Goal: Task Accomplishment & Management: Manage account settings

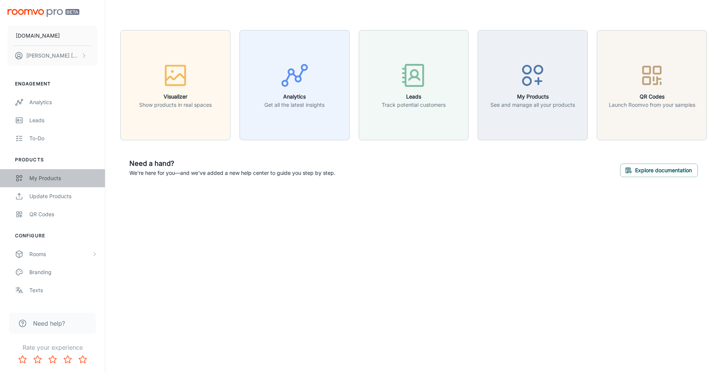
click at [49, 177] on div "My Products" at bounding box center [63, 178] width 68 height 8
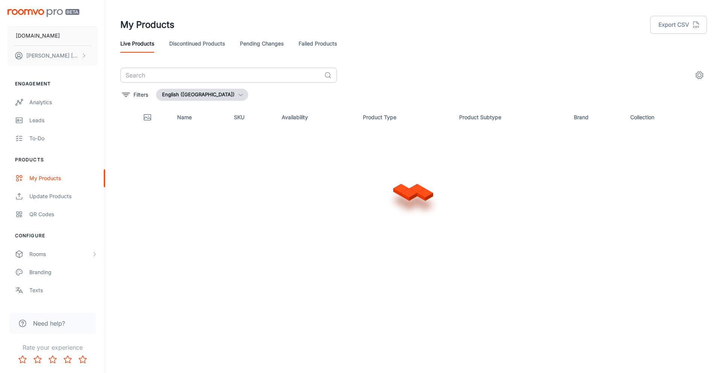
click at [169, 72] on input "text" at bounding box center [220, 75] width 201 height 15
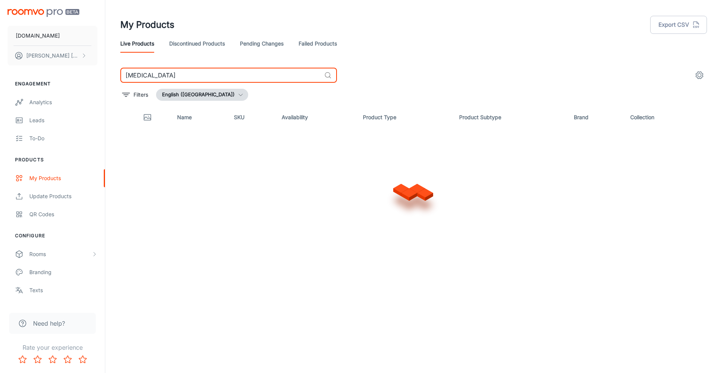
type input "[MEDICAL_DATA]"
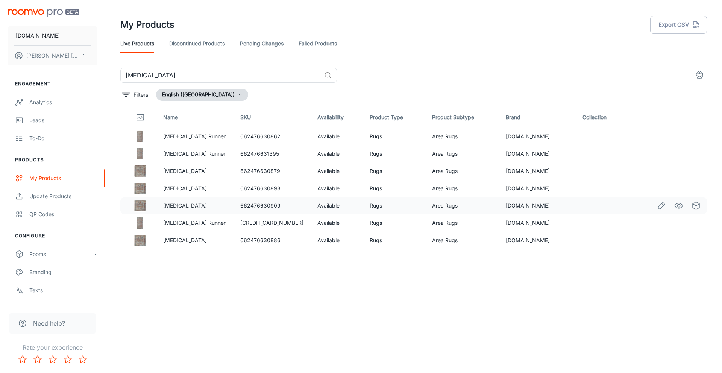
click at [173, 207] on link "[MEDICAL_DATA]" at bounding box center [185, 205] width 44 height 6
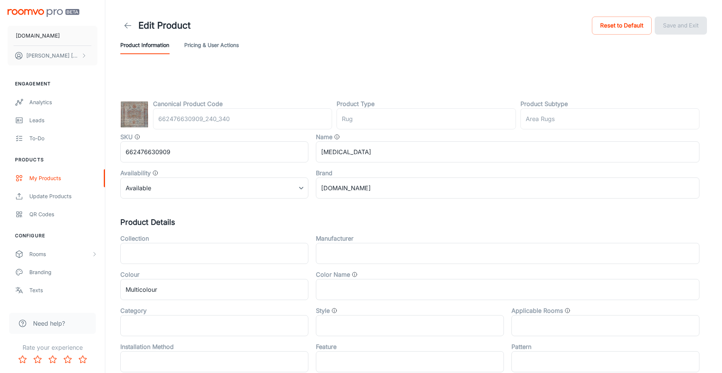
click at [130, 24] on icon at bounding box center [127, 25] width 9 height 9
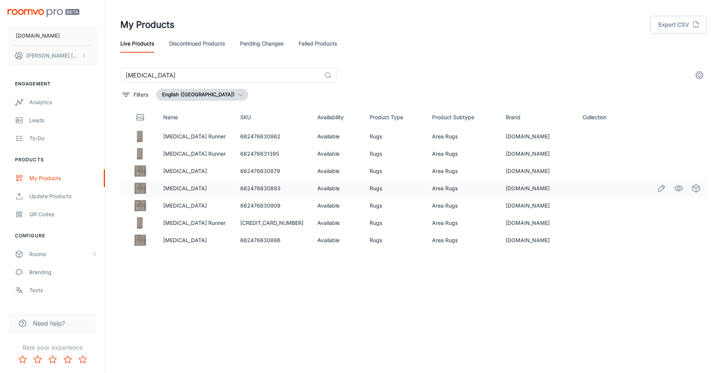
click at [166, 189] on td "[MEDICAL_DATA]" at bounding box center [195, 188] width 77 height 17
click at [146, 186] on img at bounding box center [140, 188] width 12 height 12
click at [175, 187] on link "[MEDICAL_DATA]" at bounding box center [185, 188] width 44 height 6
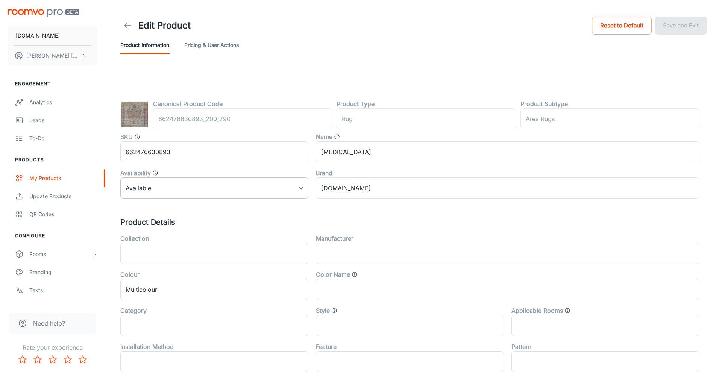
click at [182, 186] on body "[DOMAIN_NAME] [PERSON_NAME] Engagement Analytics Leads To-do Products My Produc…" at bounding box center [361, 186] width 722 height 373
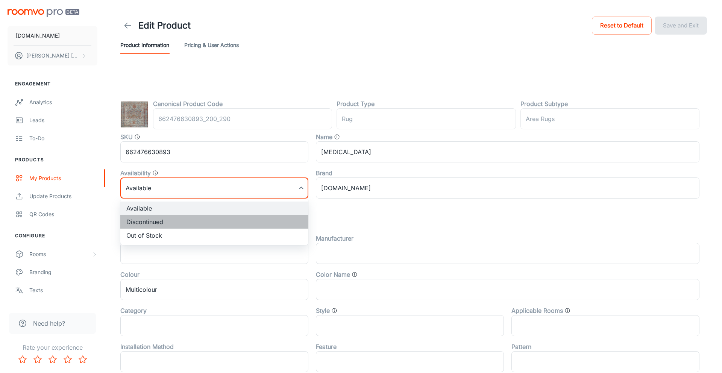
click at [167, 225] on li "Discontinued" at bounding box center [214, 222] width 188 height 14
type input "1"
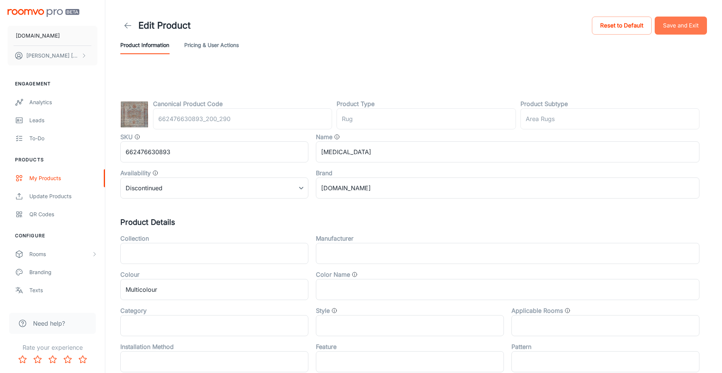
click at [687, 26] on button "Save and Exit" at bounding box center [681, 26] width 52 height 18
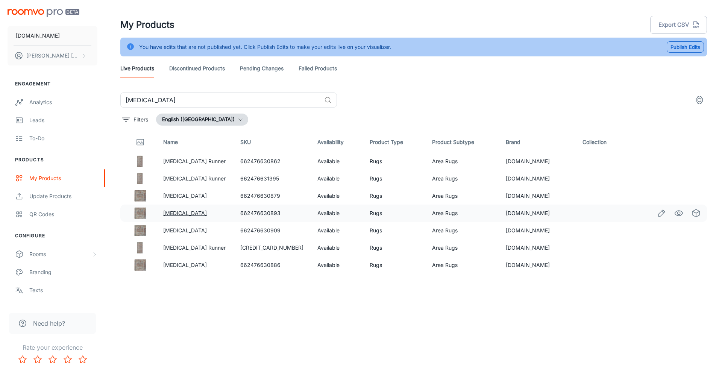
click at [170, 214] on link "[MEDICAL_DATA]" at bounding box center [185, 213] width 44 height 6
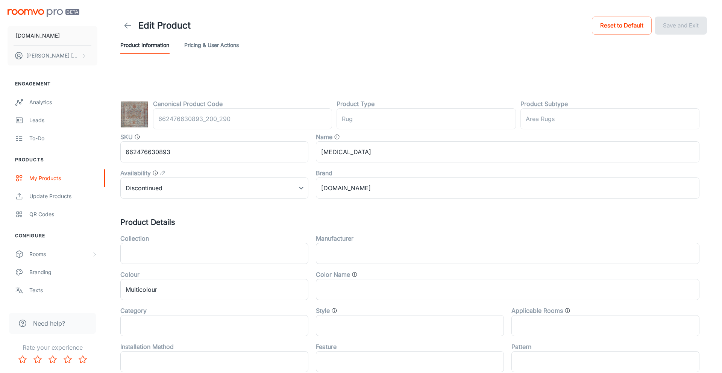
click at [129, 22] on icon at bounding box center [127, 25] width 9 height 9
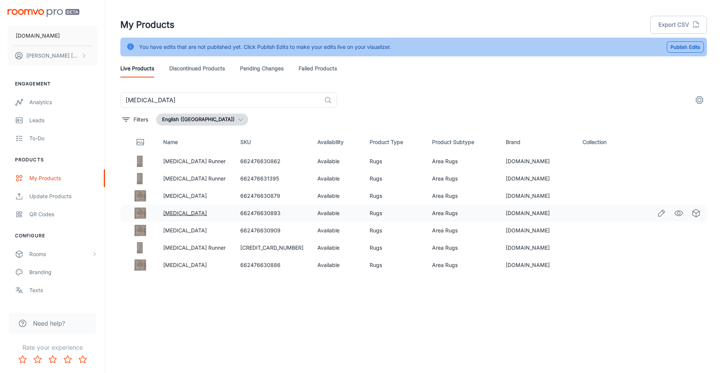
click at [170, 214] on link "[MEDICAL_DATA]" at bounding box center [185, 213] width 44 height 6
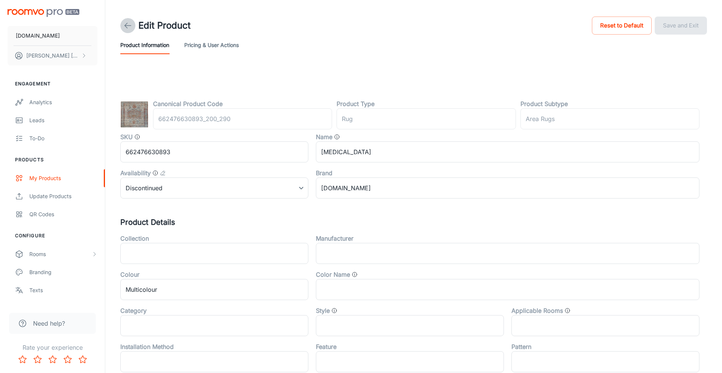
click at [131, 27] on icon at bounding box center [127, 25] width 9 height 9
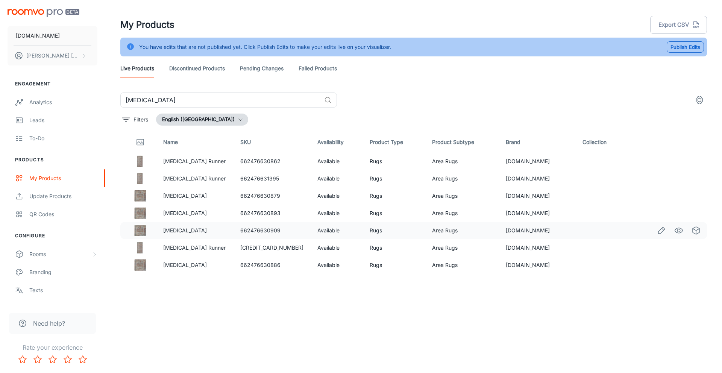
click at [173, 228] on link "[MEDICAL_DATA]" at bounding box center [185, 230] width 44 height 6
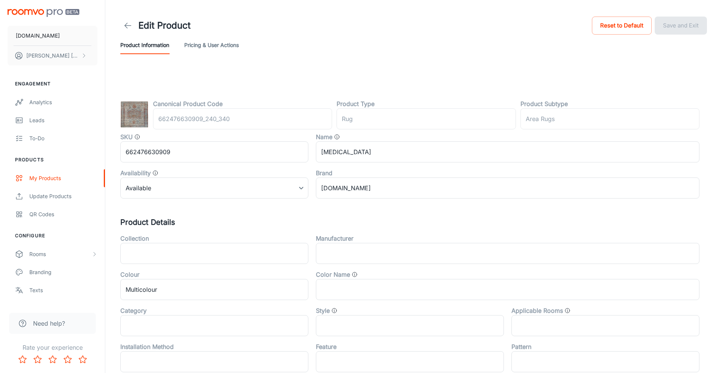
click at [126, 27] on icon at bounding box center [127, 25] width 9 height 9
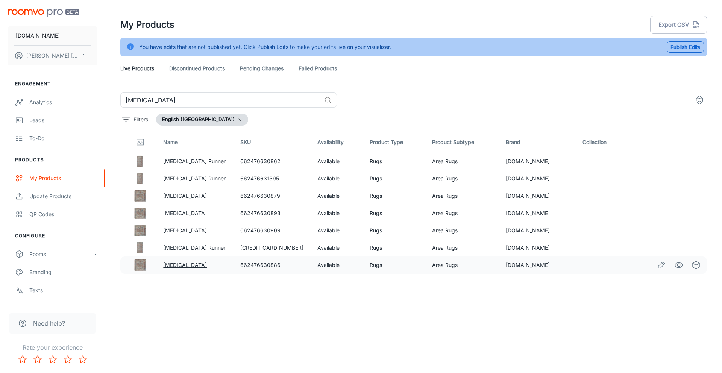
click at [172, 262] on link "[MEDICAL_DATA]" at bounding box center [185, 265] width 44 height 6
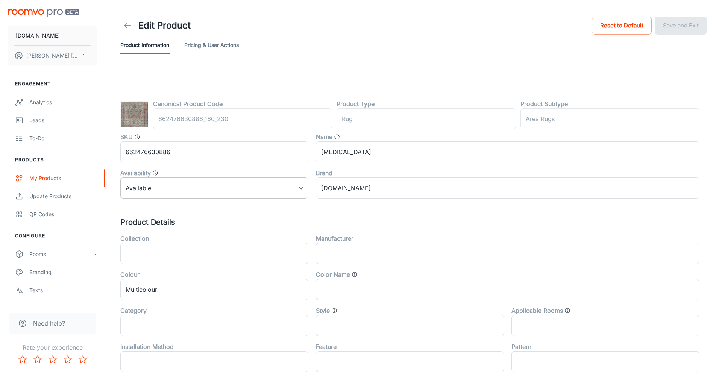
click at [158, 194] on body "[DOMAIN_NAME] [PERSON_NAME] Engagement Analytics Leads To-do Products My Produc…" at bounding box center [361, 186] width 722 height 373
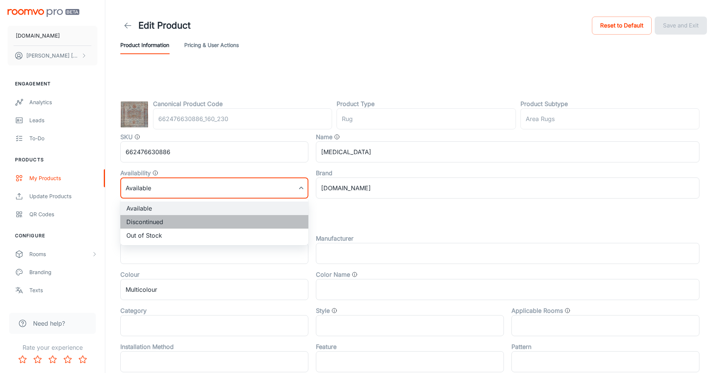
click at [146, 225] on li "Discontinued" at bounding box center [214, 222] width 188 height 14
type input "1"
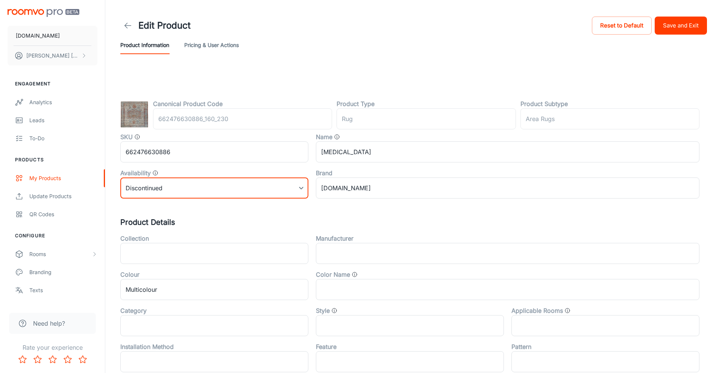
click at [696, 26] on button "Save and Exit" at bounding box center [681, 26] width 52 height 18
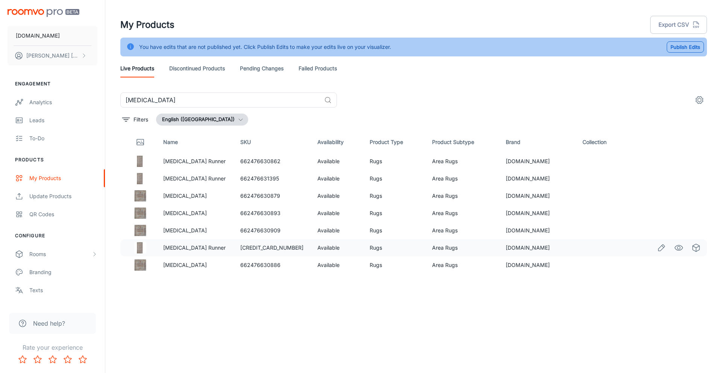
click at [175, 252] on td "[MEDICAL_DATA] Runner" at bounding box center [195, 247] width 77 height 17
click at [177, 245] on link "[MEDICAL_DATA] Runner" at bounding box center [194, 248] width 62 height 6
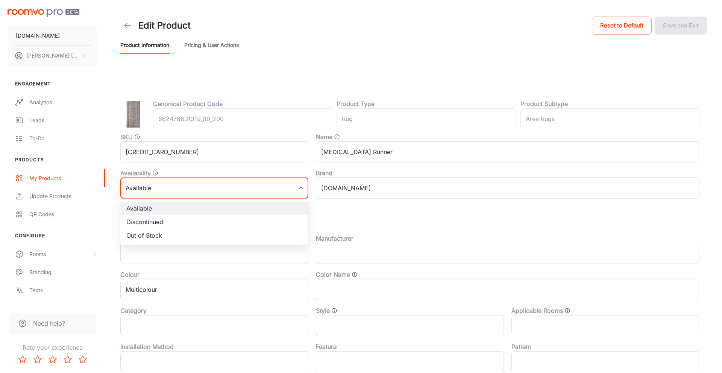
click at [194, 178] on body "[DOMAIN_NAME] [PERSON_NAME] Engagement Analytics Leads To-do Products My Produc…" at bounding box center [361, 186] width 722 height 373
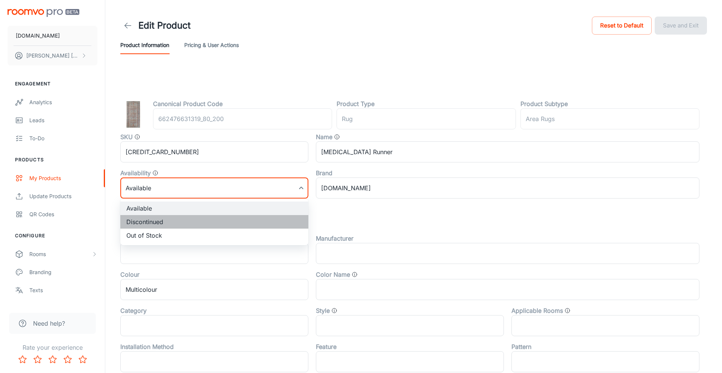
click at [170, 224] on li "Discontinued" at bounding box center [214, 222] width 188 height 14
type input "1"
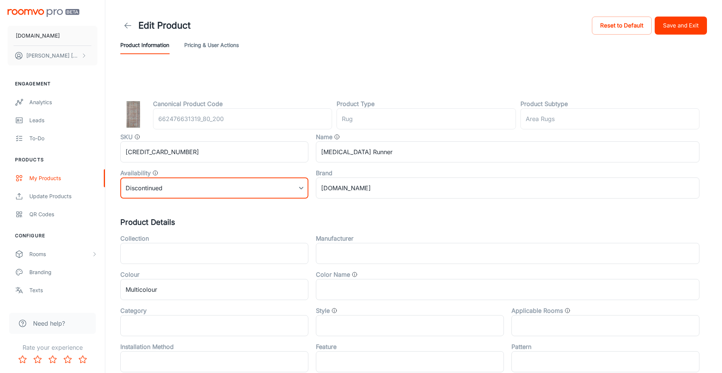
click at [698, 26] on button "Save and Exit" at bounding box center [681, 26] width 52 height 18
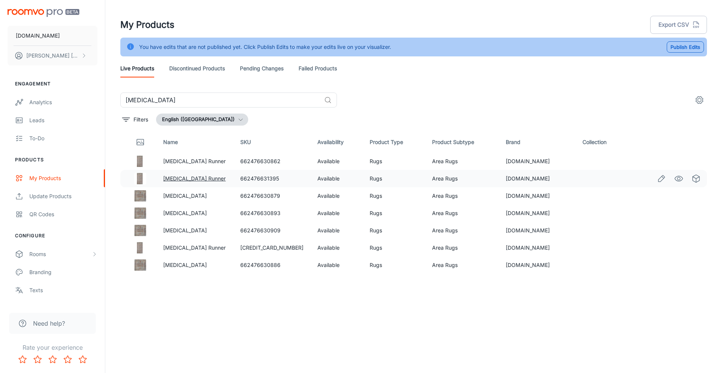
click at [174, 179] on link "[MEDICAL_DATA] Runner" at bounding box center [194, 178] width 62 height 6
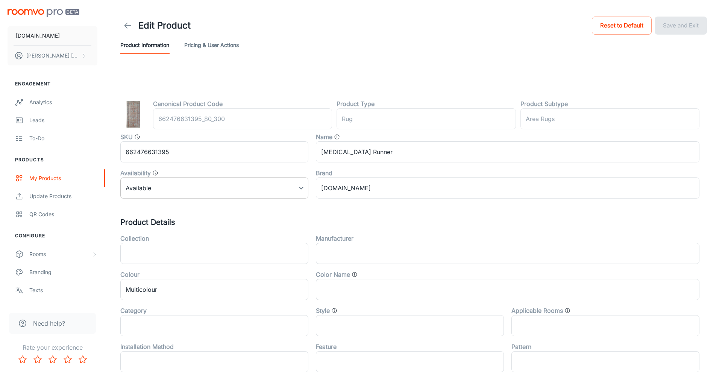
click at [161, 185] on body "[DOMAIN_NAME] [PERSON_NAME] Engagement Analytics Leads To-do Products My Produc…" at bounding box center [361, 186] width 722 height 373
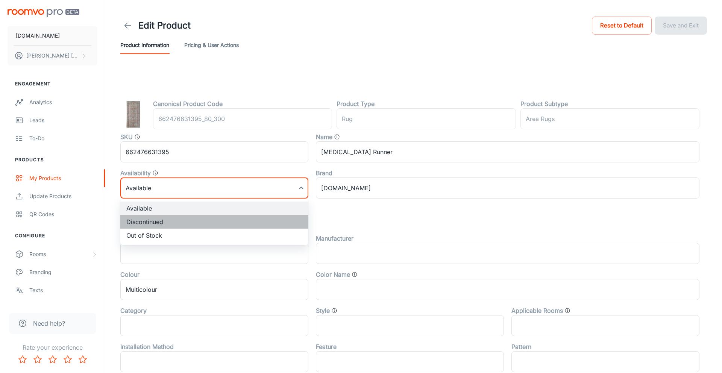
click at [146, 221] on li "Discontinued" at bounding box center [214, 222] width 188 height 14
type input "1"
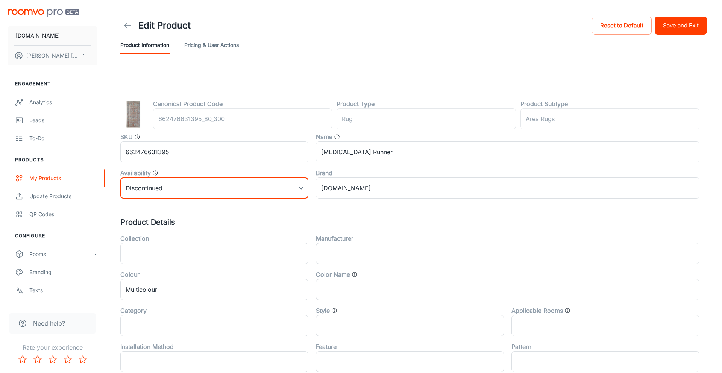
click at [670, 26] on button "Save and Exit" at bounding box center [681, 26] width 52 height 18
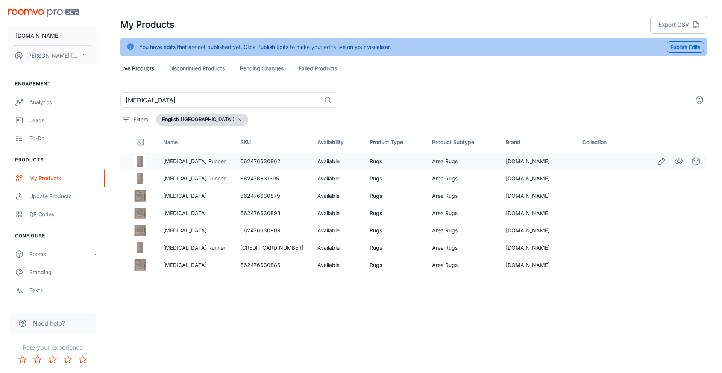
click at [176, 160] on link "[MEDICAL_DATA] Runner" at bounding box center [194, 161] width 62 height 6
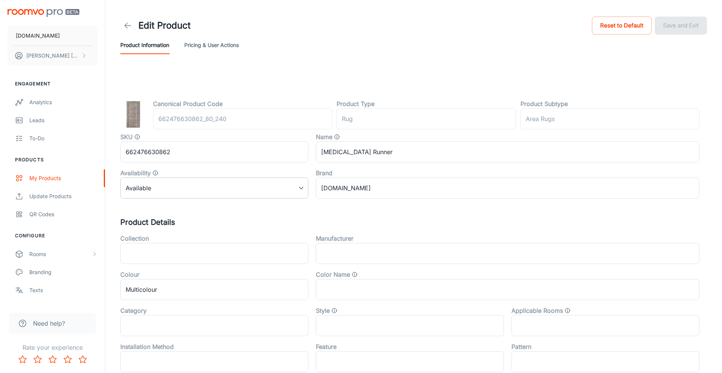
click at [156, 197] on body "[DOMAIN_NAME] [PERSON_NAME] Engagement Analytics Leads To-do Products My Produc…" at bounding box center [361, 186] width 722 height 373
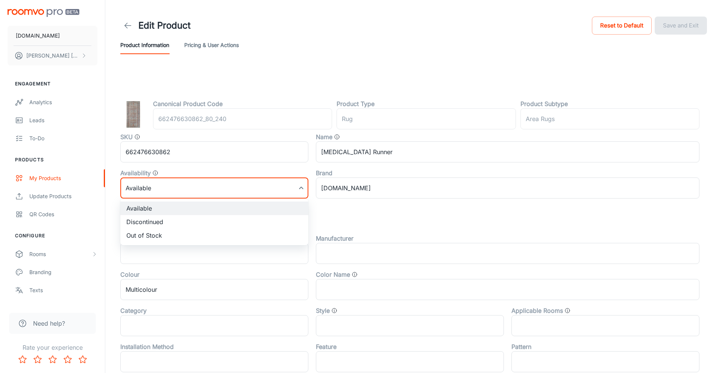
click at [150, 222] on li "Discontinued" at bounding box center [214, 222] width 188 height 14
type input "1"
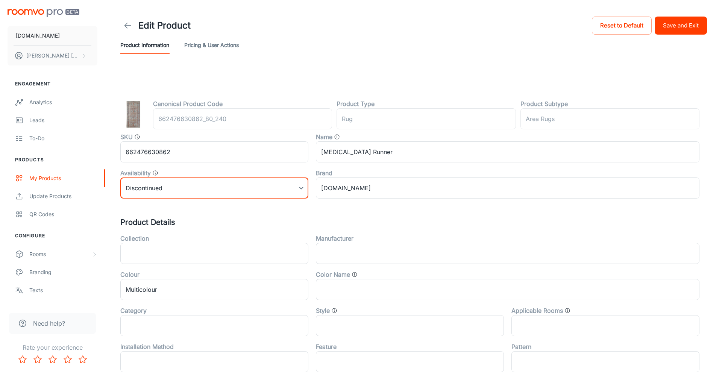
click at [679, 21] on button "Save and Exit" at bounding box center [681, 26] width 52 height 18
